Goal: Task Accomplishment & Management: Manage account settings

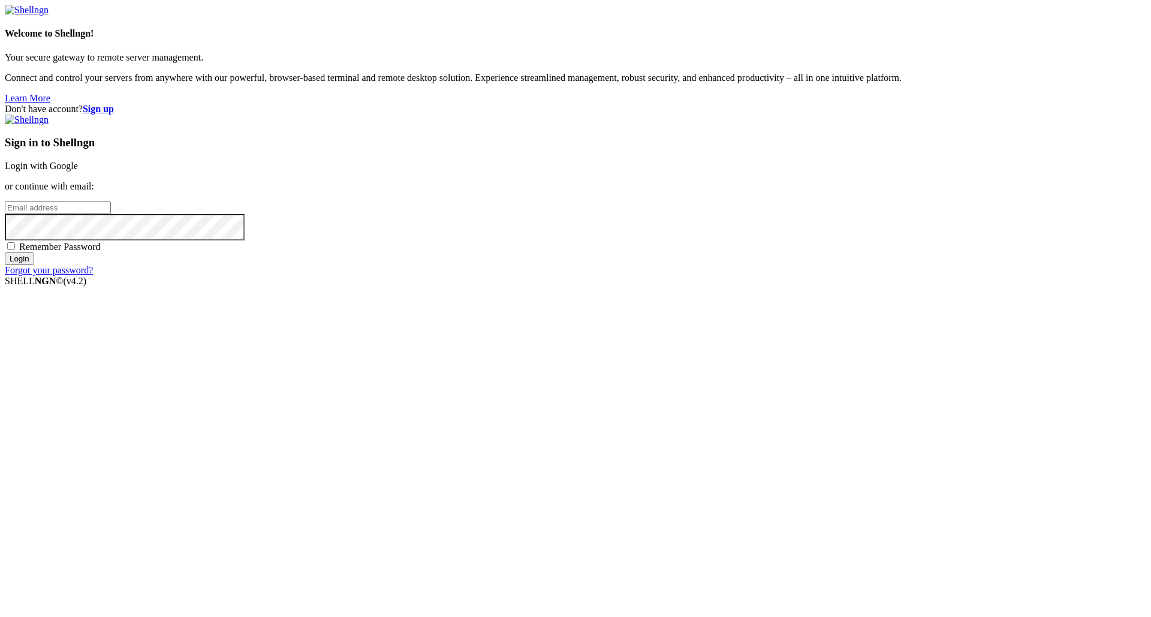
type input "[EMAIL_ADDRESS][DOMAIN_NAME]"
click at [34, 265] on input "Login" at bounding box center [19, 258] width 29 height 13
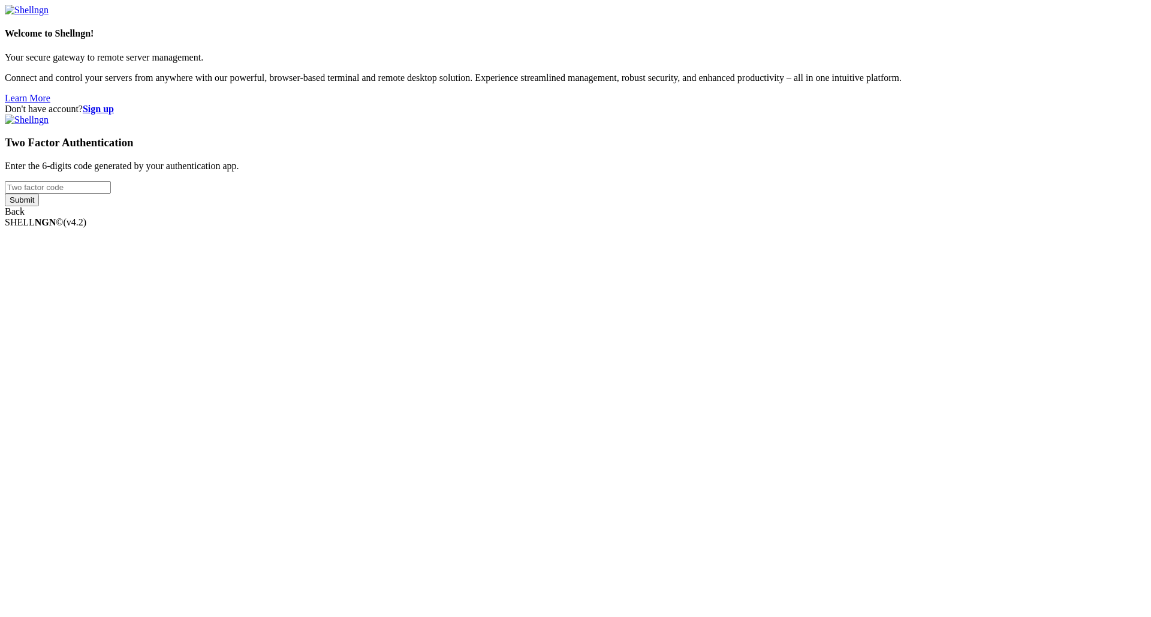
click at [111, 194] on input "number" at bounding box center [58, 187] width 106 height 13
drag, startPoint x: 562, startPoint y: 306, endPoint x: 650, endPoint y: 306, distance: 88.1
click at [575, 217] on div "Don't have account? Sign up Two Factor Authentication Enter the 6-digits code g…" at bounding box center [575, 160] width 1141 height 113
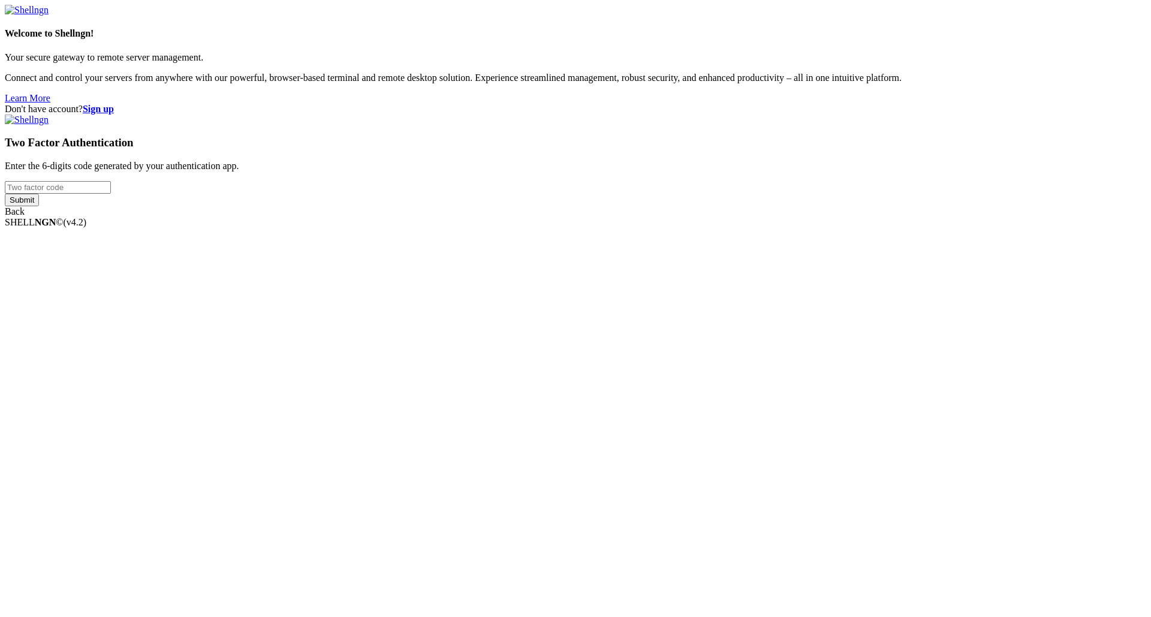
click at [111, 194] on input "number" at bounding box center [58, 187] width 106 height 13
type input "466514"
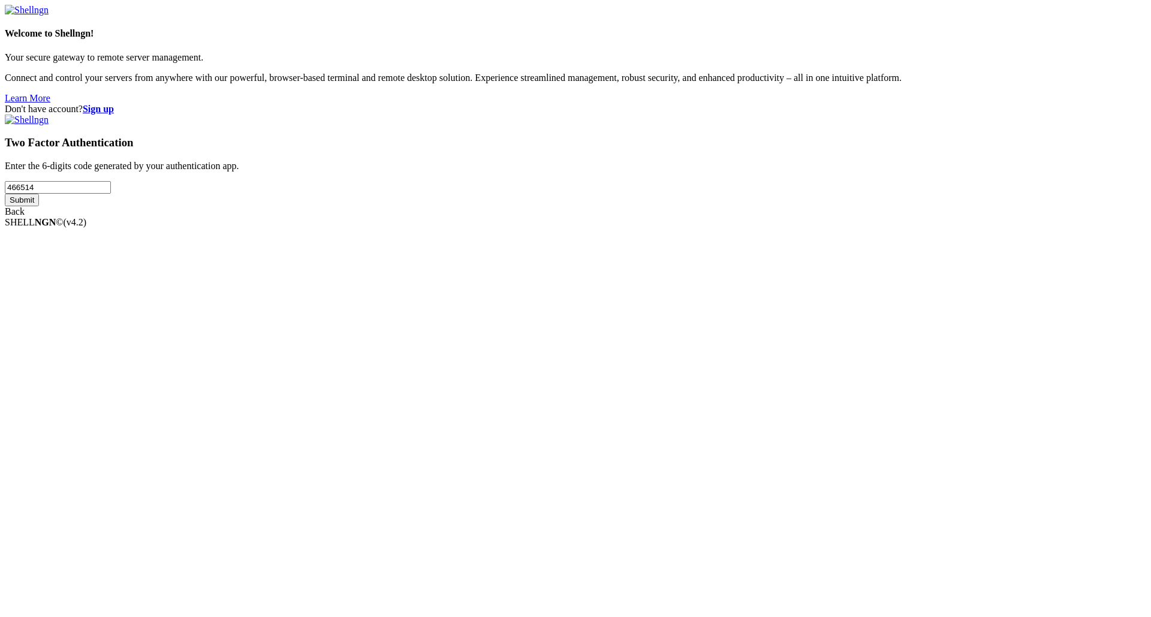
click at [39, 206] on input "Submit" at bounding box center [22, 200] width 34 height 13
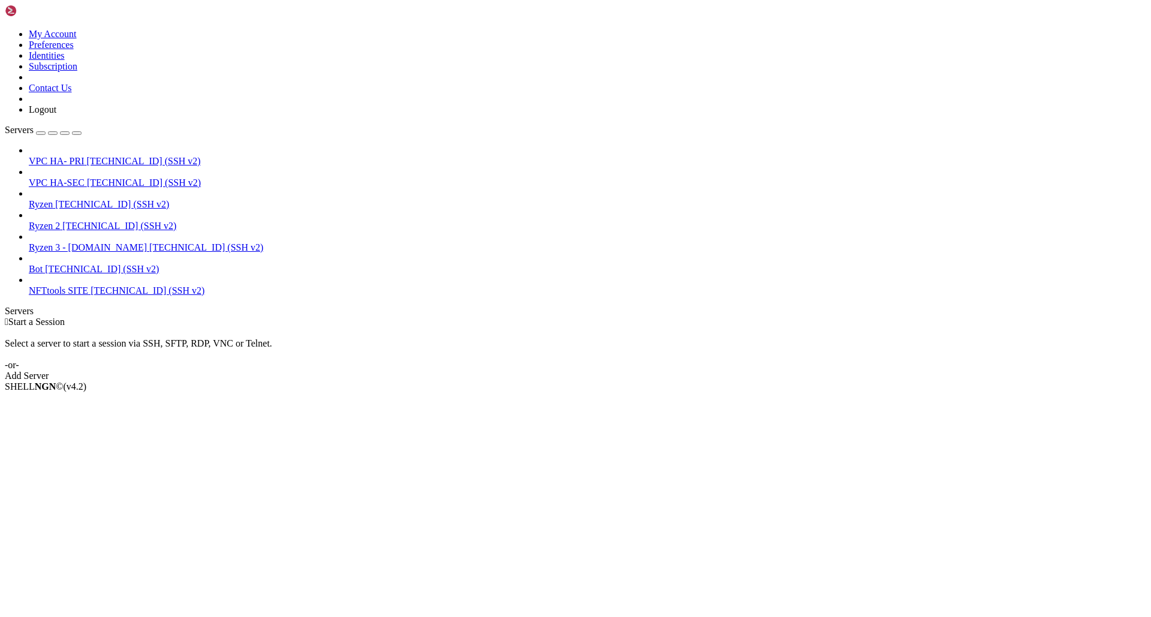
click at [43, 264] on span "Bot" at bounding box center [36, 269] width 14 height 10
click at [138, 477] on li "Properties" at bounding box center [83, 482] width 109 height 11
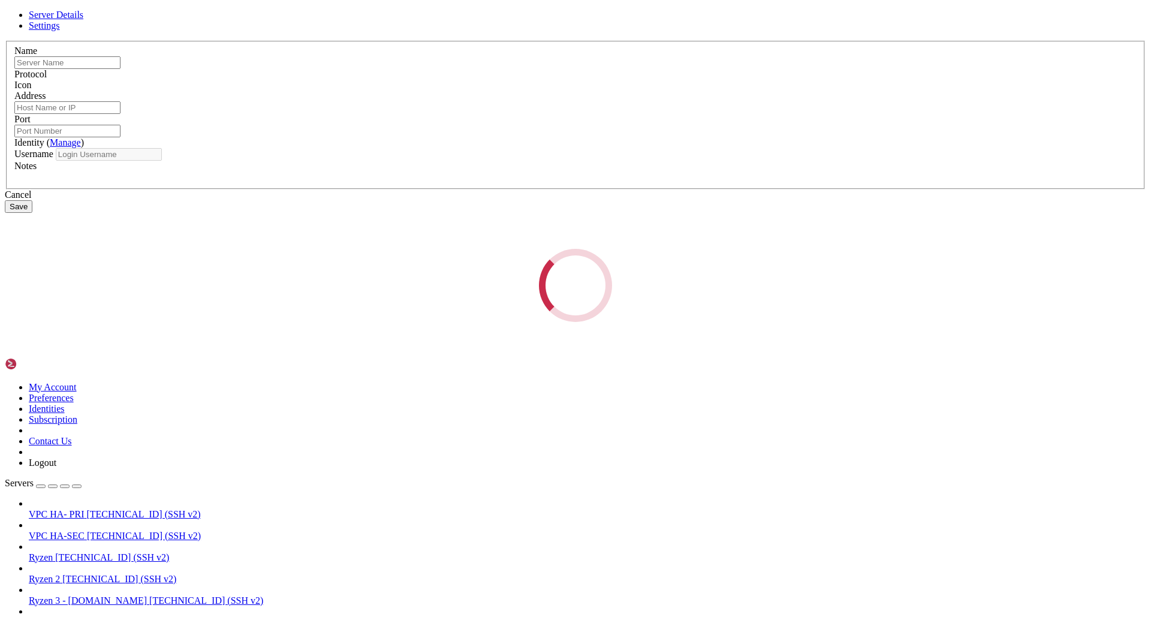
type input "Bot"
type input "[TECHNICAL_ID]"
type input "22"
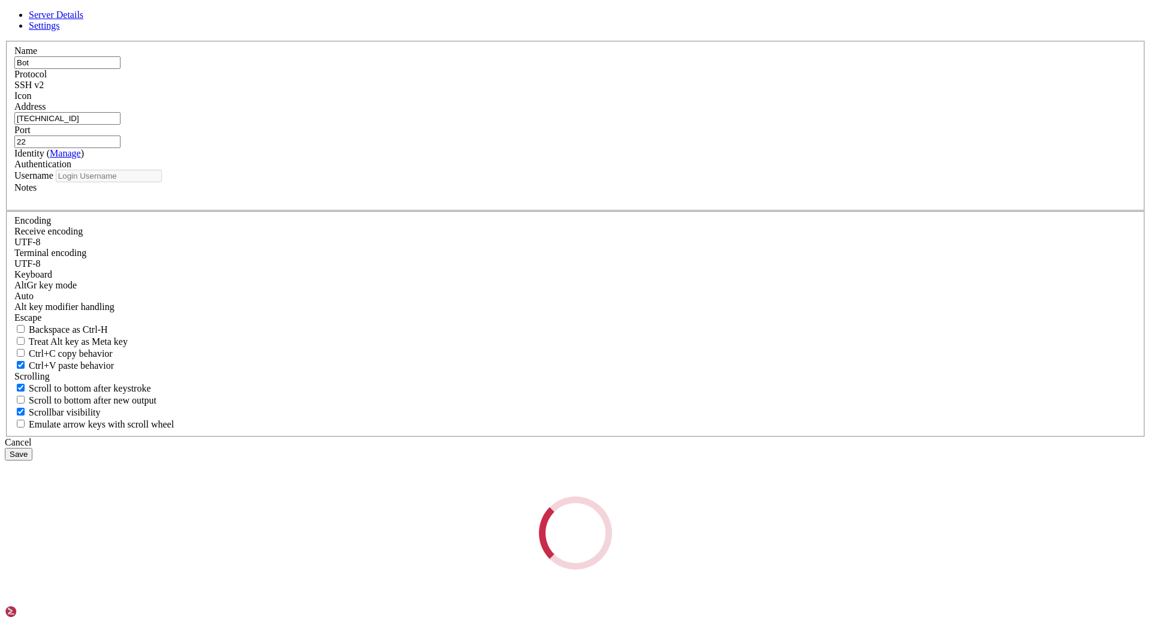
type input "root"
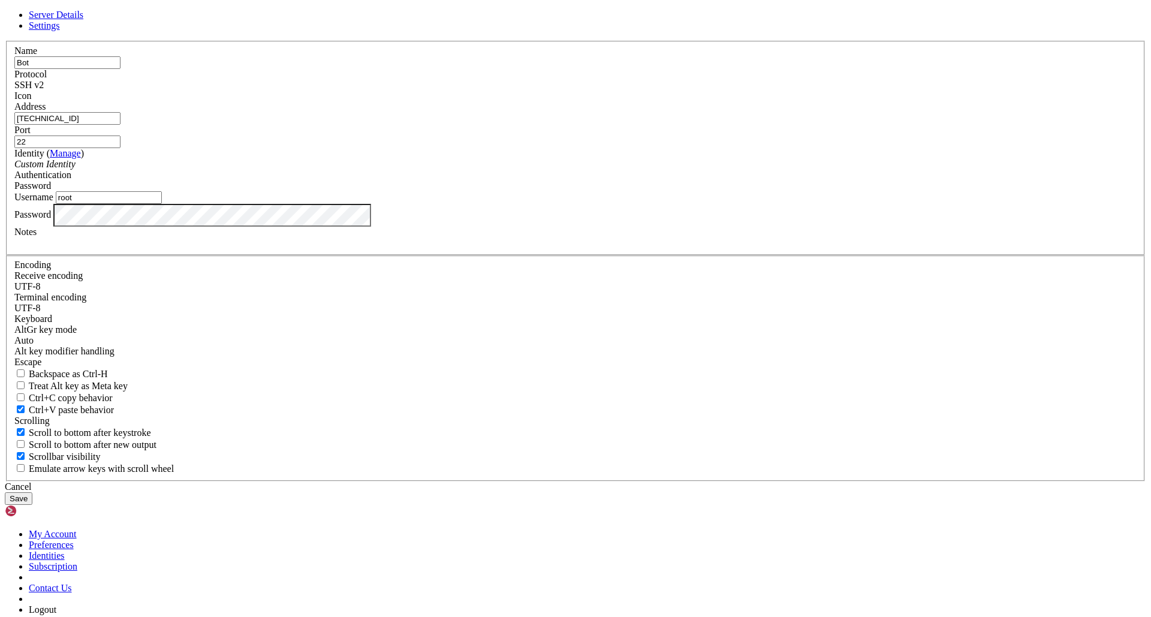
drag, startPoint x: 517, startPoint y: 242, endPoint x: 333, endPoint y: 242, distance: 183.4
click at [333, 242] on div "Server Details Settings Name Bot Protocol SSH v2 Icon" at bounding box center [575, 257] width 1141 height 495
click at [642, 481] on div "Cancel Save" at bounding box center [575, 492] width 1141 height 23
click at [655, 481] on div "Cancel" at bounding box center [575, 486] width 1141 height 11
